Goal: Find specific page/section: Find specific page/section

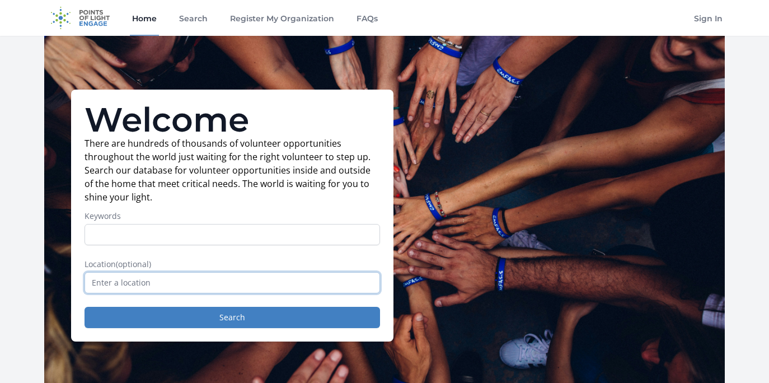
click at [208, 287] on input "text" at bounding box center [233, 282] width 296 height 21
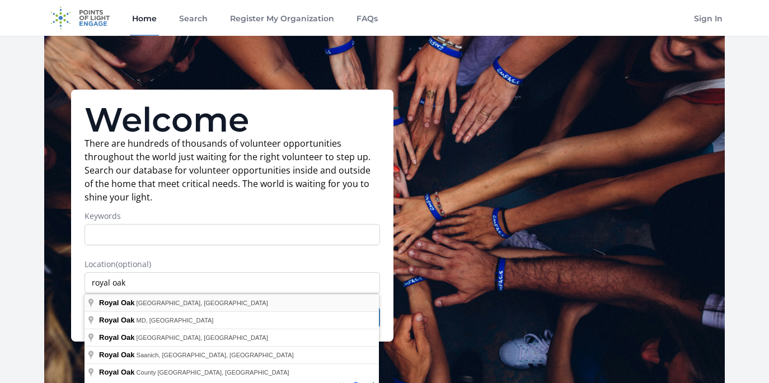
type input "[GEOGRAPHIC_DATA], [GEOGRAPHIC_DATA], [GEOGRAPHIC_DATA]"
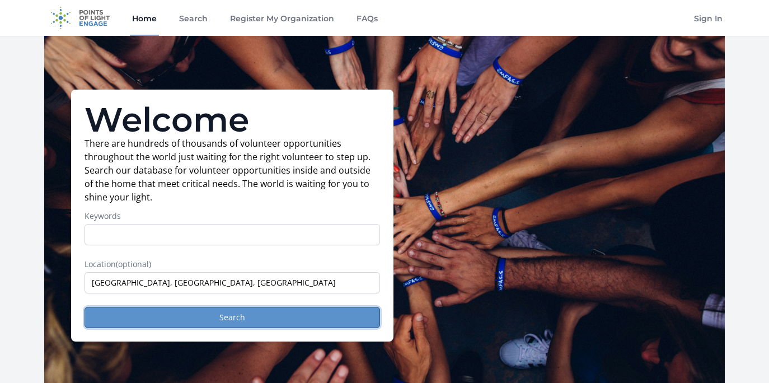
click at [233, 310] on button "Search" at bounding box center [233, 317] width 296 height 21
